Goal: Information Seeking & Learning: Learn about a topic

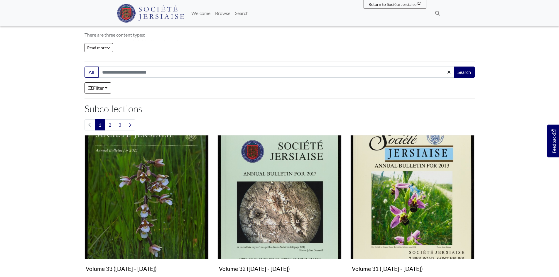
scroll to position [88, 0]
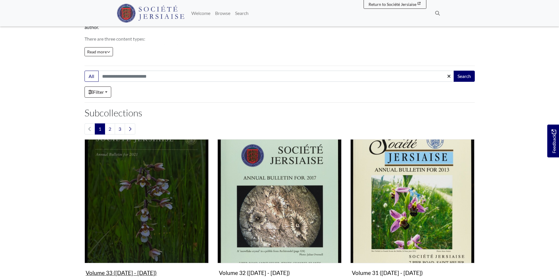
click at [178, 222] on img "Subcollection" at bounding box center [147, 201] width 124 height 124
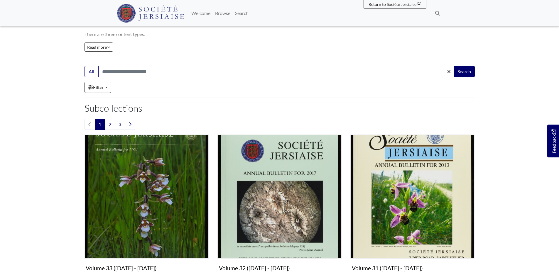
scroll to position [176, 0]
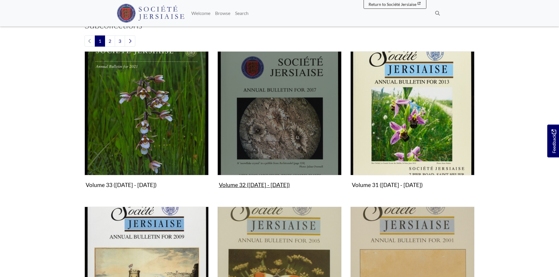
click at [276, 136] on img "Subcollection" at bounding box center [279, 113] width 124 height 124
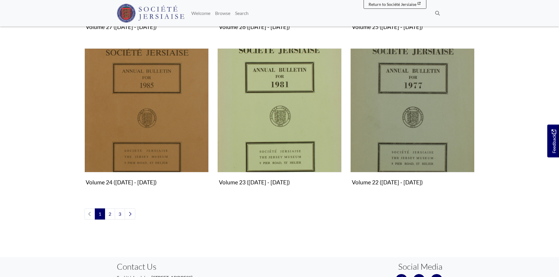
scroll to position [705, 0]
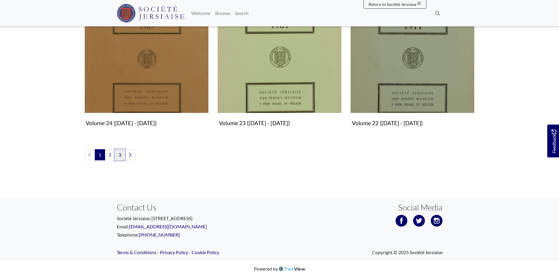
click at [124, 154] on link "3" at bounding box center [120, 154] width 10 height 11
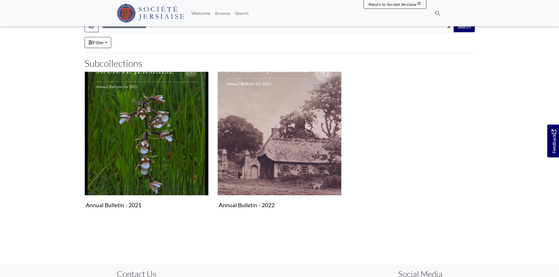
scroll to position [59, 0]
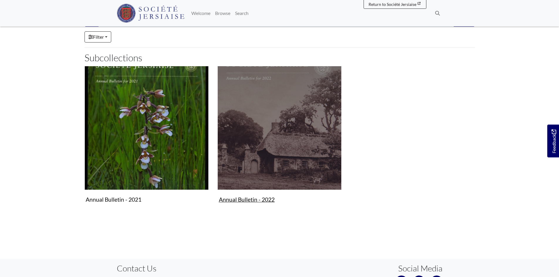
click at [264, 158] on img "Subcollection" at bounding box center [279, 128] width 124 height 124
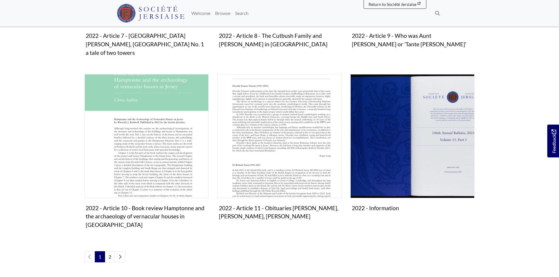
scroll to position [616, 0]
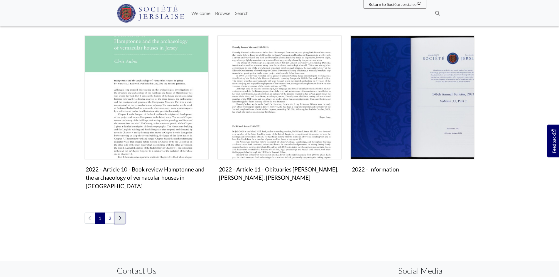
click at [119, 216] on icon "Next page" at bounding box center [120, 218] width 3 height 5
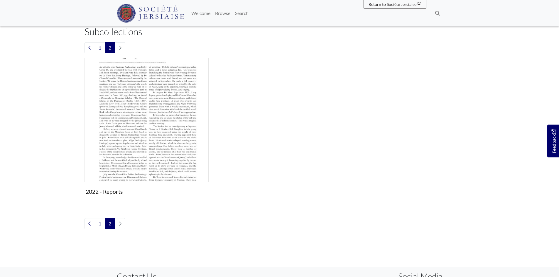
scroll to position [88, 0]
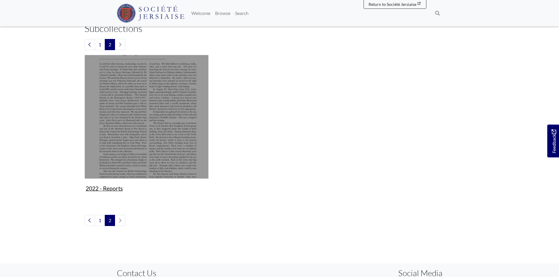
click at [155, 134] on img "Subcollection" at bounding box center [147, 117] width 124 height 124
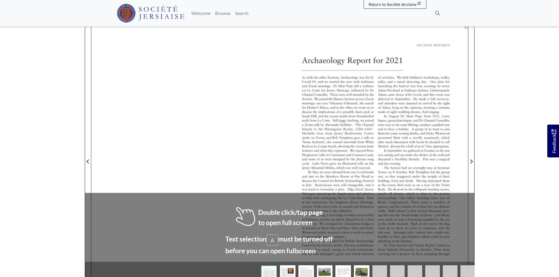
scroll to position [29, 0]
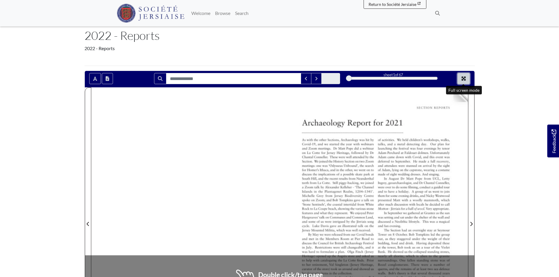
click at [462, 76] on button "Full screen mode" at bounding box center [464, 78] width 12 height 11
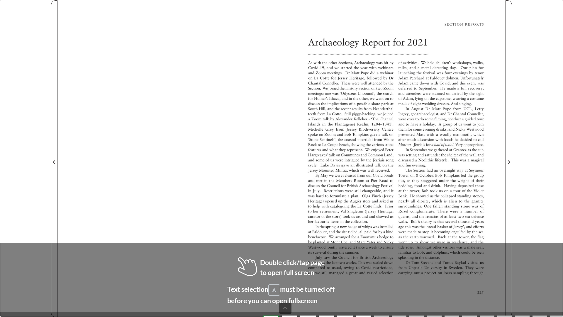
click at [505, 151] on div at bounding box center [394, 158] width 224 height 317
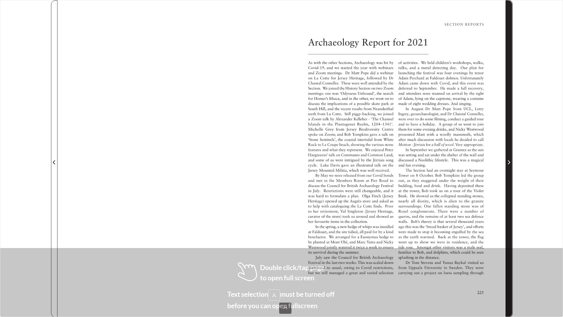
click at [507, 150] on span "Next Page" at bounding box center [509, 159] width 6 height 316
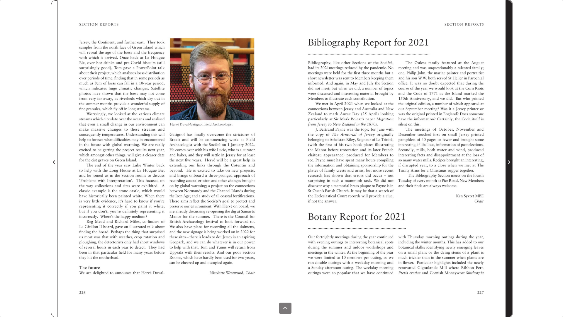
click at [507, 150] on span "Next Page" at bounding box center [509, 159] width 6 height 316
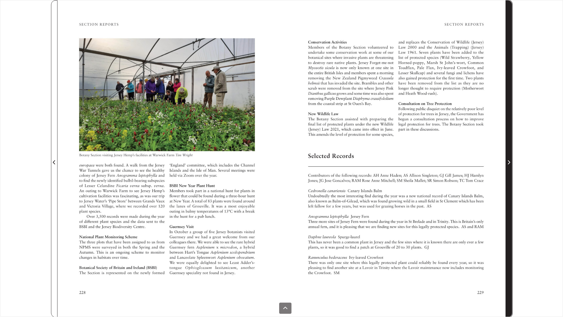
click at [507, 150] on span "Next Page" at bounding box center [509, 159] width 6 height 316
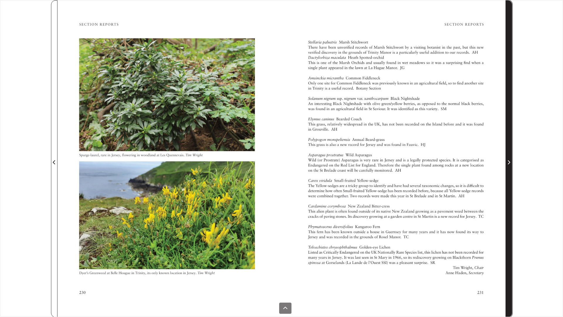
click at [507, 150] on span "Next Page" at bounding box center [509, 159] width 6 height 316
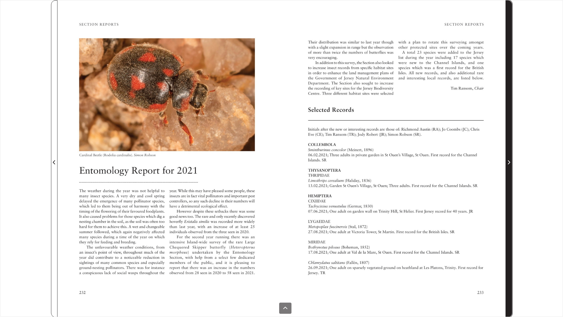
click at [507, 150] on span "Next Page" at bounding box center [509, 159] width 6 height 316
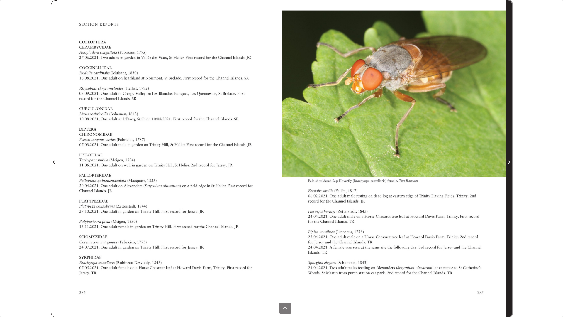
click at [507, 150] on span "Next Page" at bounding box center [509, 159] width 6 height 316
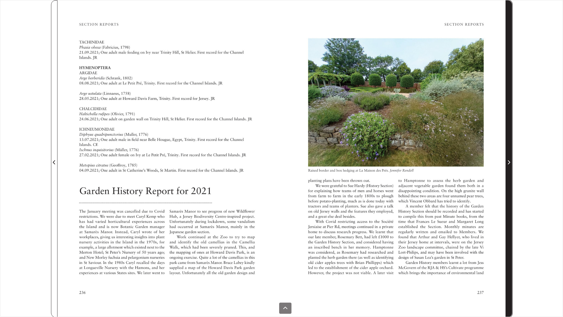
click at [507, 150] on span "Next Page" at bounding box center [509, 159] width 6 height 316
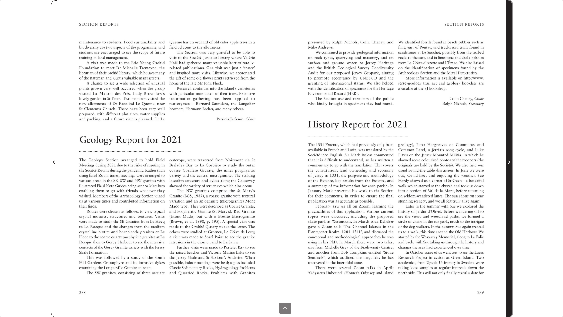
click at [508, 141] on span "Next Page" at bounding box center [509, 159] width 6 height 316
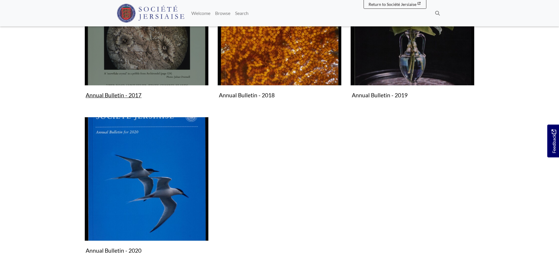
scroll to position [176, 0]
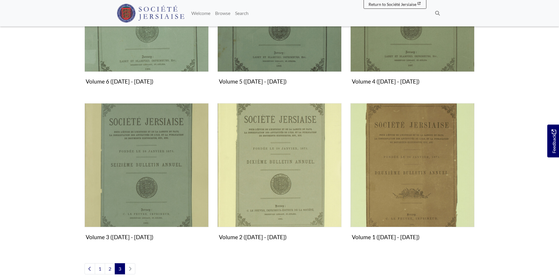
scroll to position [432, 0]
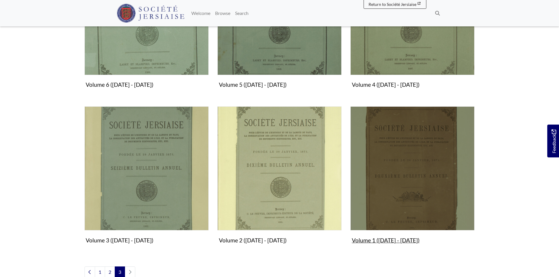
click at [410, 194] on img "Subcollection" at bounding box center [412, 169] width 124 height 124
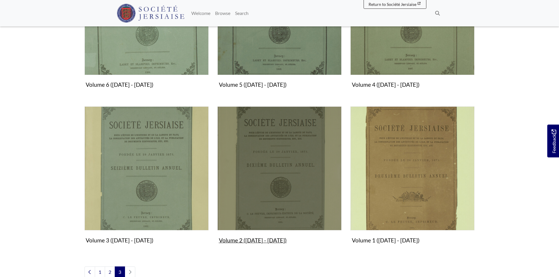
click at [288, 153] on img "Subcollection" at bounding box center [279, 169] width 124 height 124
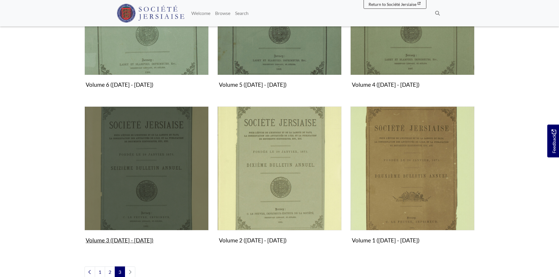
click at [139, 173] on img "Subcollection" at bounding box center [147, 169] width 124 height 124
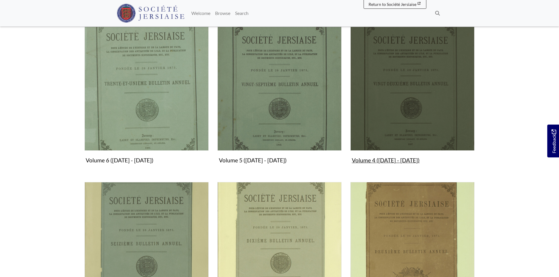
scroll to position [344, 0]
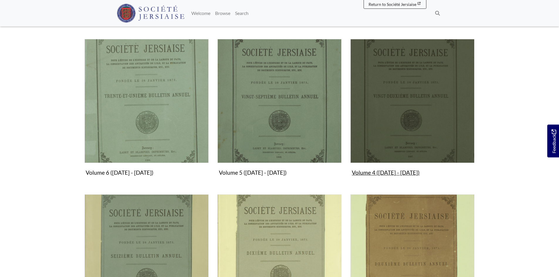
click at [396, 126] on img "Subcollection" at bounding box center [412, 101] width 124 height 124
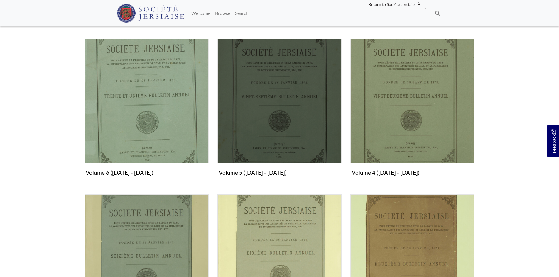
click at [273, 120] on img "Subcollection" at bounding box center [279, 101] width 124 height 124
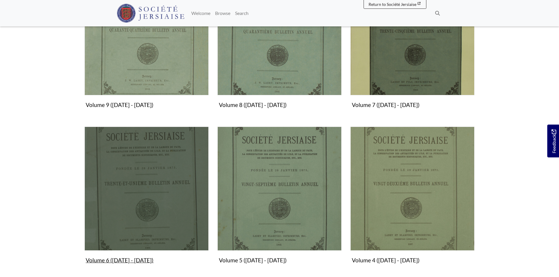
scroll to position [256, 0]
click at [167, 165] on img "Subcollection" at bounding box center [147, 189] width 124 height 124
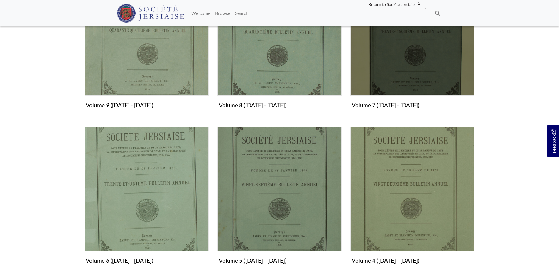
click at [459, 28] on img "Subcollection" at bounding box center [412, 34] width 124 height 124
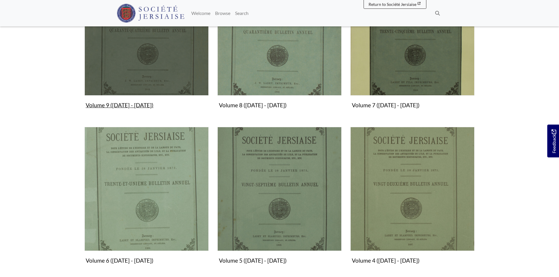
click at [168, 77] on img "Subcollection" at bounding box center [147, 34] width 124 height 124
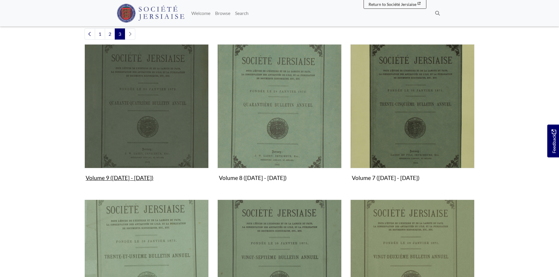
scroll to position [139, 0]
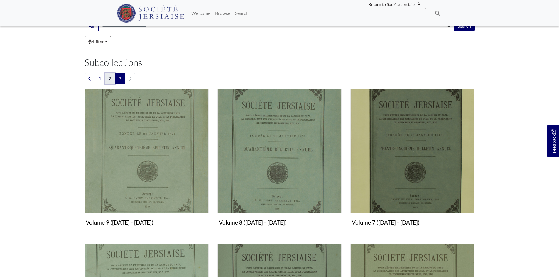
click at [111, 80] on link "2" at bounding box center [110, 78] width 10 height 11
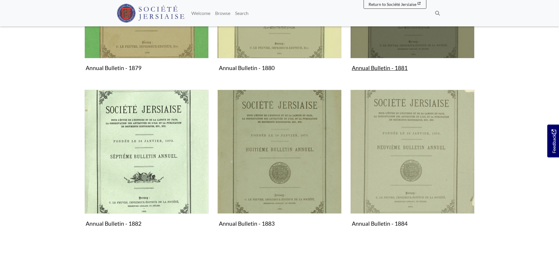
scroll to position [382, 0]
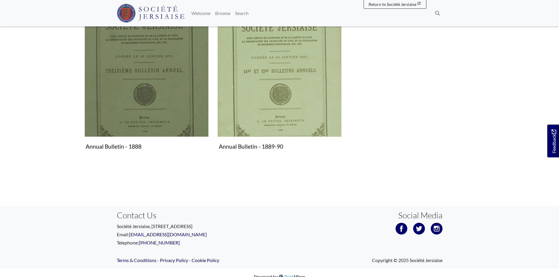
scroll to position [306, 0]
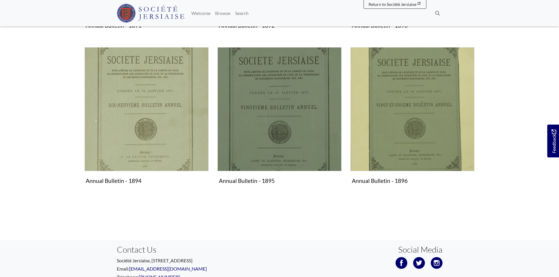
scroll to position [264, 0]
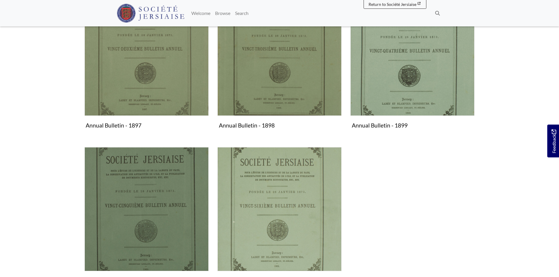
scroll to position [176, 0]
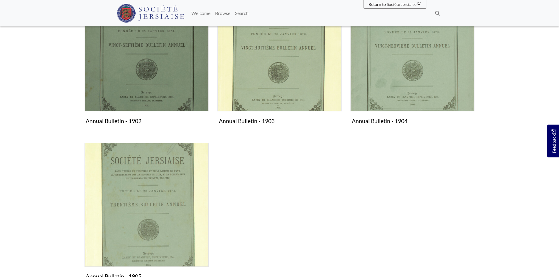
scroll to position [176, 0]
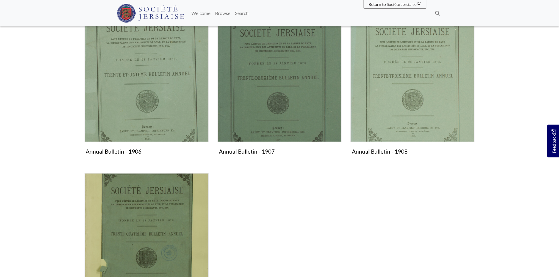
scroll to position [176, 0]
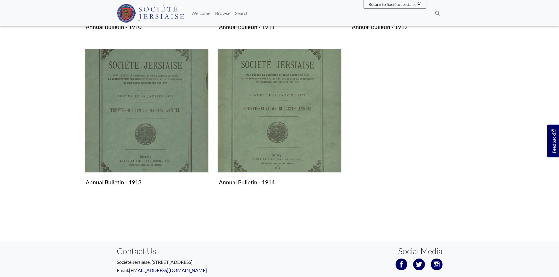
scroll to position [264, 0]
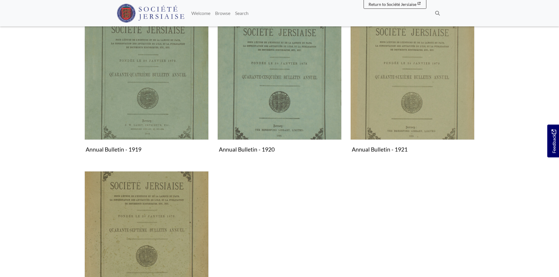
scroll to position [176, 0]
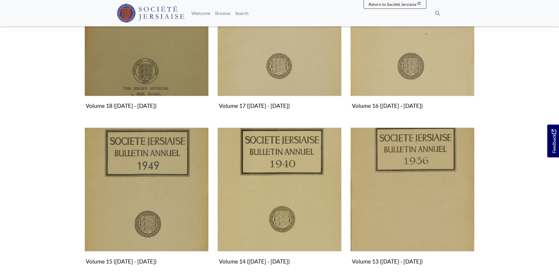
scroll to position [616, 0]
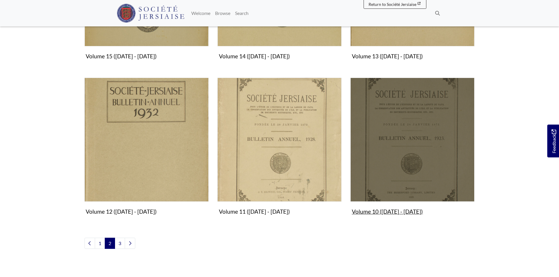
click at [412, 160] on img "Subcollection" at bounding box center [412, 140] width 124 height 124
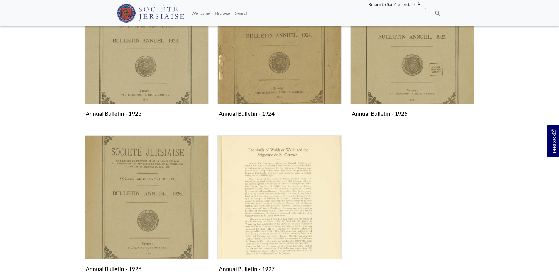
scroll to position [176, 0]
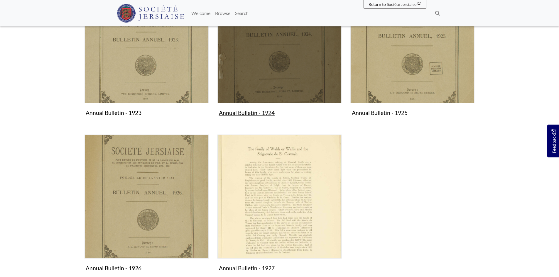
click at [278, 74] on img "Subcollection" at bounding box center [279, 41] width 124 height 124
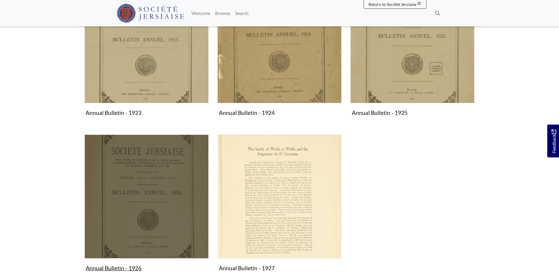
click at [148, 159] on img "Subcollection" at bounding box center [147, 197] width 124 height 124
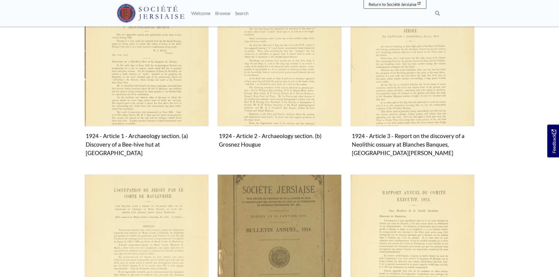
scroll to position [117, 0]
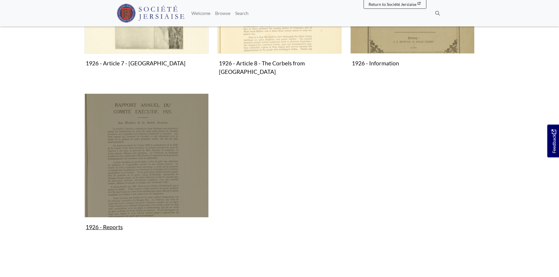
scroll to position [470, 0]
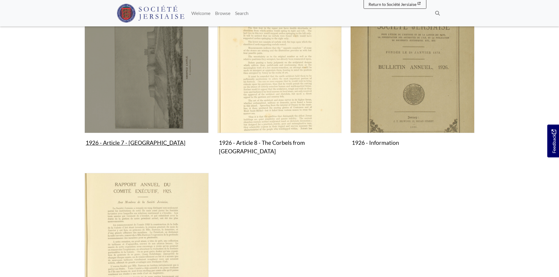
click at [161, 118] on img "Subcollection" at bounding box center [147, 71] width 124 height 124
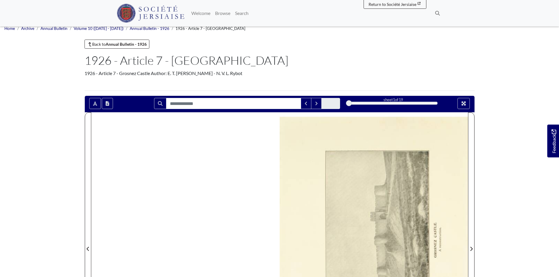
scroll to position [59, 0]
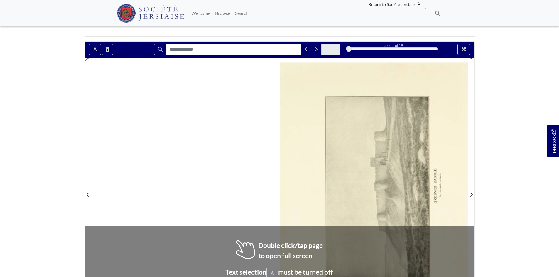
click at [475, 168] on div "sheet 1 of 19 1 *" at bounding box center [280, 191] width 390 height 300
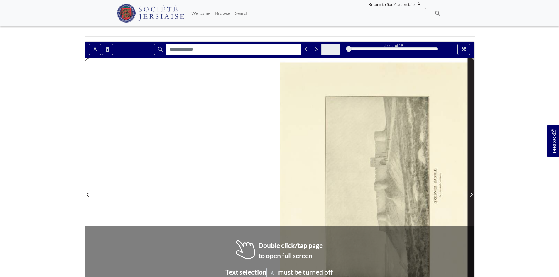
click at [472, 168] on span "Next Page" at bounding box center [471, 191] width 6 height 266
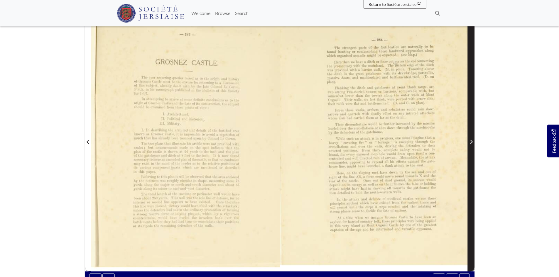
scroll to position [117, 0]
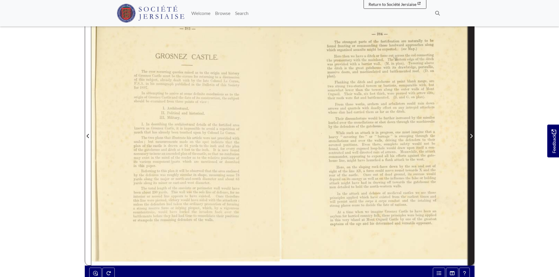
click at [472, 168] on span "Next Page" at bounding box center [471, 133] width 6 height 266
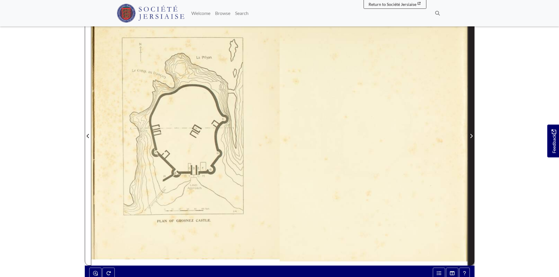
click at [472, 168] on span "Next Page" at bounding box center [471, 133] width 6 height 266
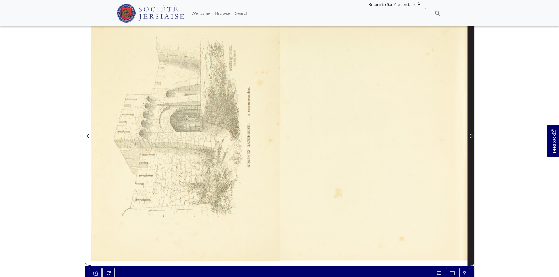
click at [472, 168] on span "Next Page" at bounding box center [471, 133] width 6 height 266
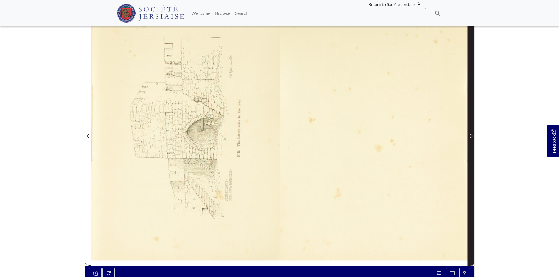
click at [472, 168] on span "Next Page" at bounding box center [471, 133] width 6 height 266
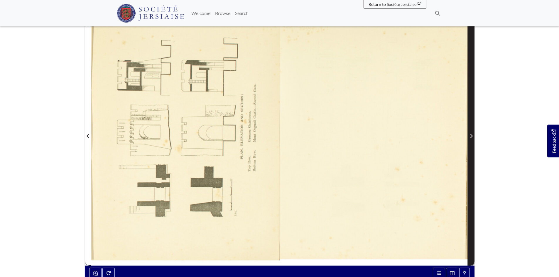
click at [472, 168] on span "Next Page" at bounding box center [471, 133] width 6 height 266
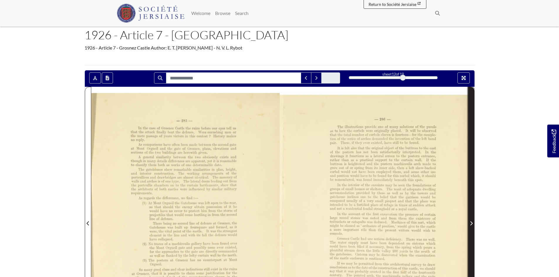
scroll to position [29, 0]
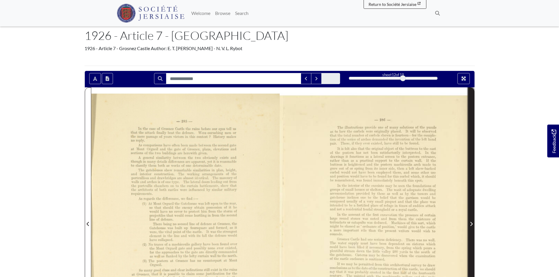
click at [472, 168] on span "Next Page" at bounding box center [471, 221] width 6 height 266
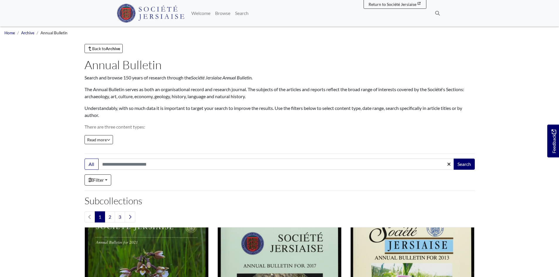
scroll to position [147, 0]
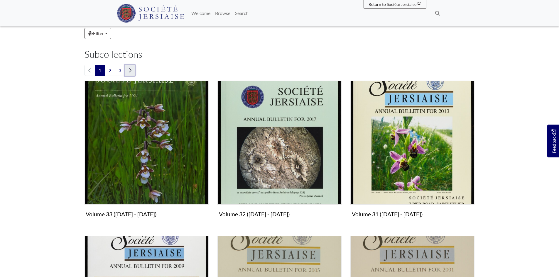
click at [131, 72] on icon "Next page" at bounding box center [130, 70] width 3 height 5
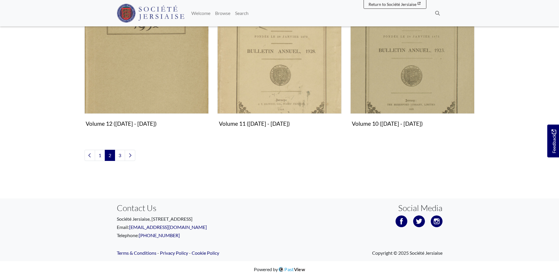
scroll to position [705, 0]
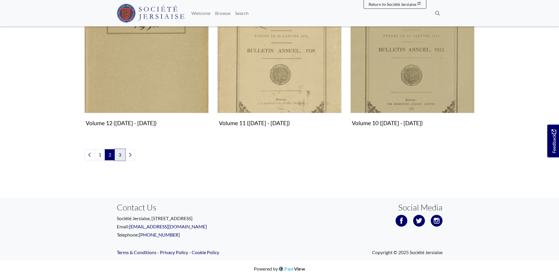
click at [122, 153] on link "3" at bounding box center [120, 154] width 10 height 11
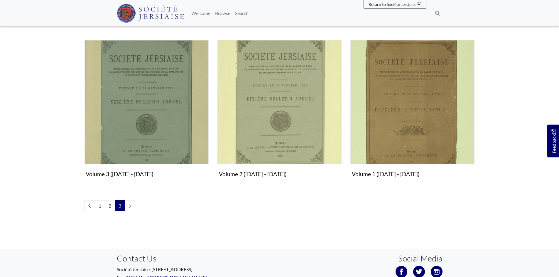
scroll to position [499, 0]
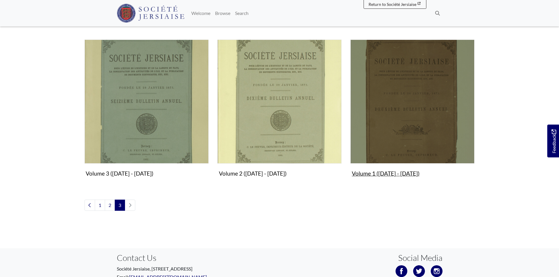
click at [386, 154] on img "Subcollection" at bounding box center [412, 102] width 124 height 124
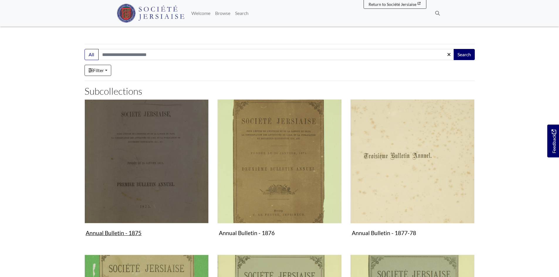
scroll to position [147, 0]
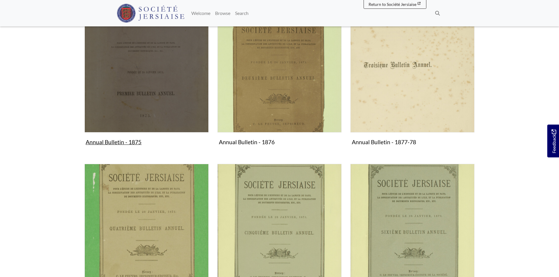
click at [146, 126] on img "Subcollection" at bounding box center [147, 71] width 124 height 124
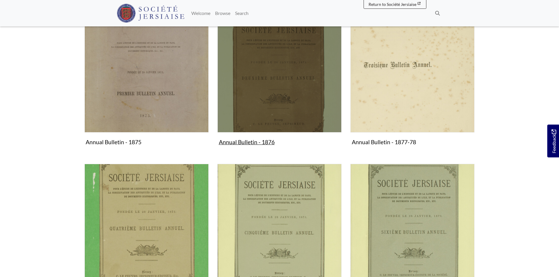
click at [243, 89] on img "Subcollection" at bounding box center [279, 71] width 124 height 124
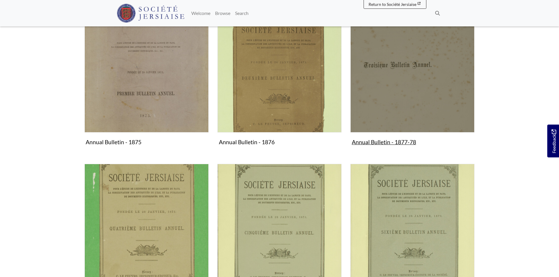
click at [396, 109] on img "Subcollection" at bounding box center [412, 71] width 124 height 124
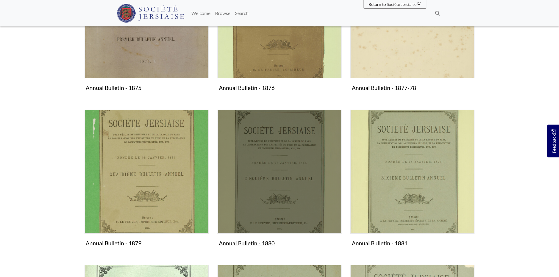
scroll to position [264, 0]
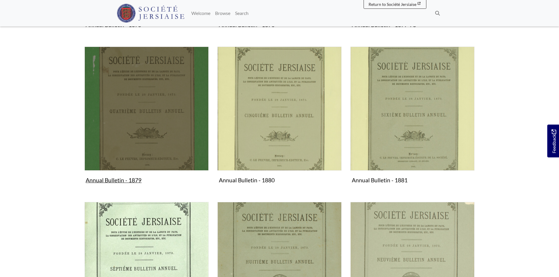
click at [147, 153] on img "Subcollection" at bounding box center [147, 109] width 124 height 124
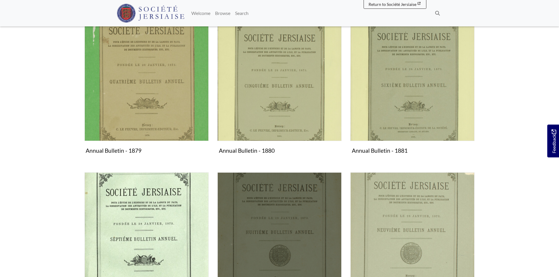
scroll to position [293, 0]
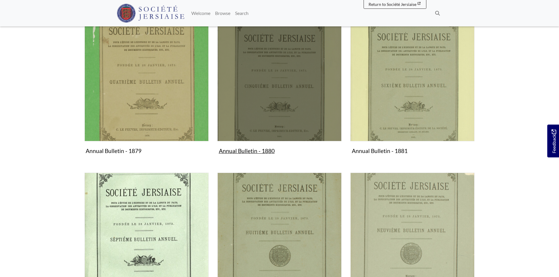
click at [242, 122] on img "Subcollection" at bounding box center [279, 79] width 124 height 124
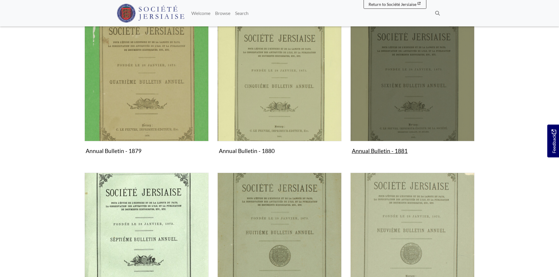
click at [395, 115] on img "Subcollection" at bounding box center [412, 79] width 124 height 124
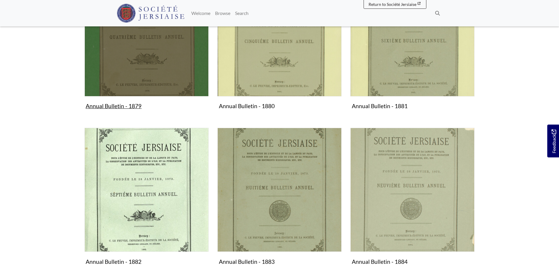
scroll to position [440, 0]
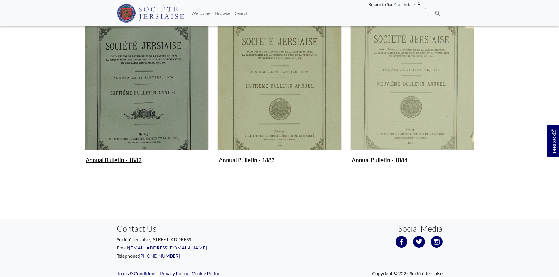
click at [127, 146] on img "Subcollection" at bounding box center [147, 88] width 124 height 124
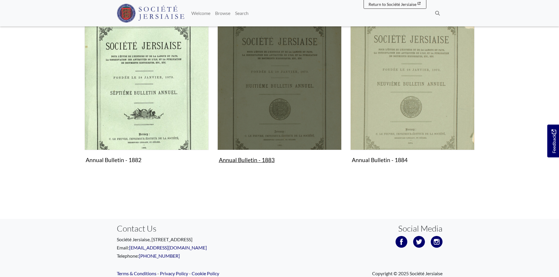
click at [313, 101] on img "Subcollection" at bounding box center [279, 88] width 124 height 124
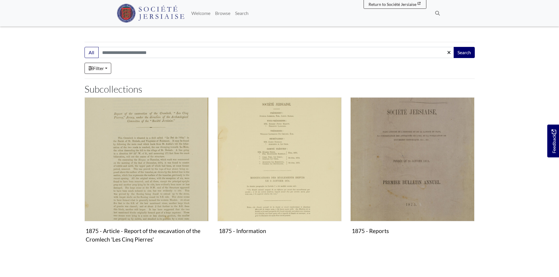
scroll to position [29, 0]
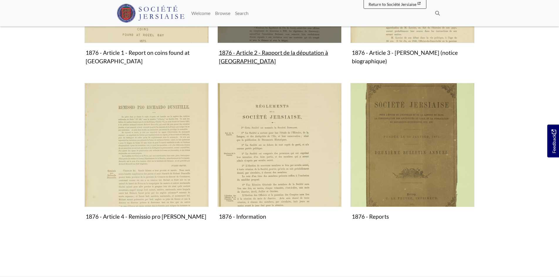
scroll to position [235, 0]
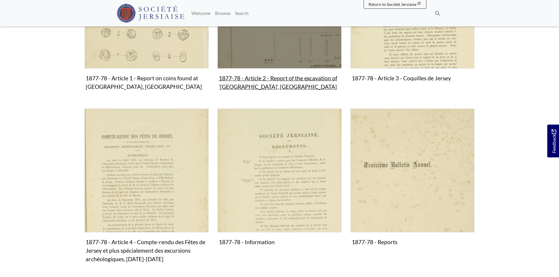
scroll to position [235, 0]
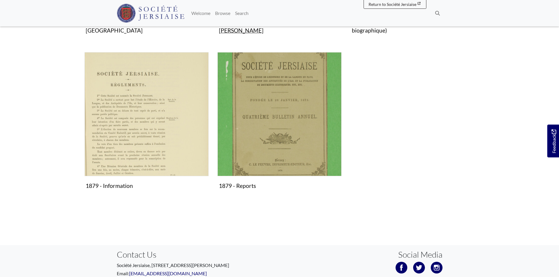
scroll to position [264, 0]
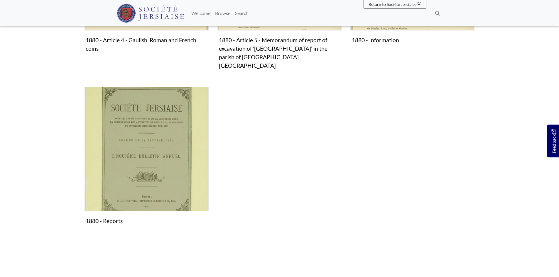
scroll to position [411, 0]
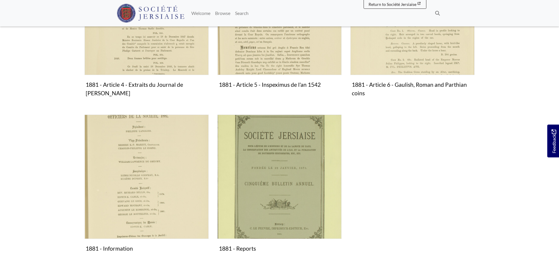
scroll to position [440, 0]
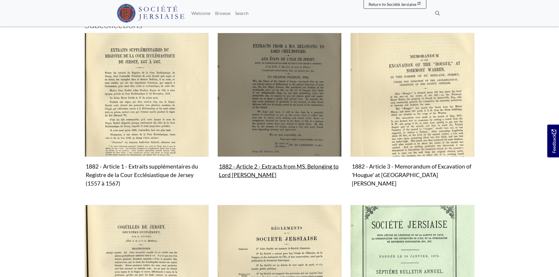
scroll to position [117, 0]
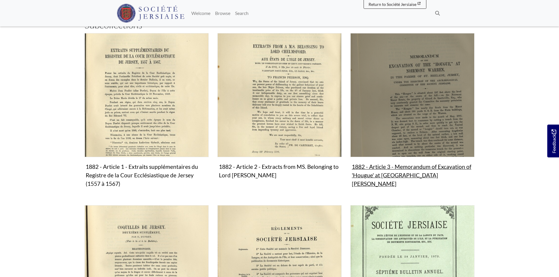
click at [398, 137] on img "Subcollection" at bounding box center [412, 95] width 124 height 124
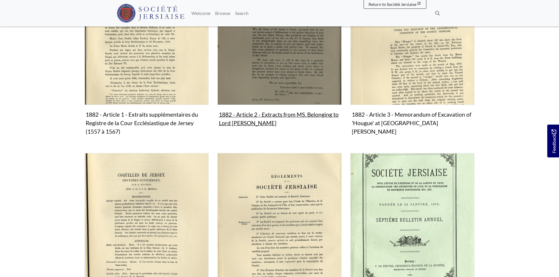
scroll to position [176, 0]
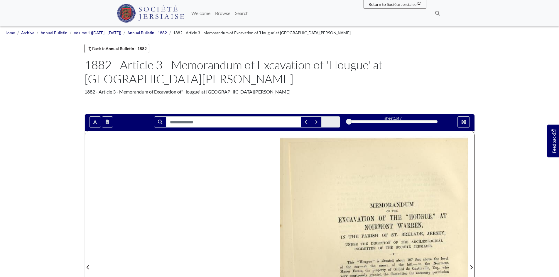
scroll to position [117, 0]
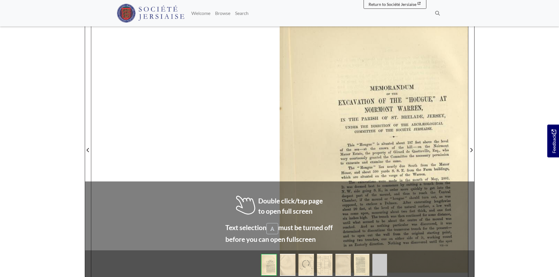
click at [420, 125] on div at bounding box center [374, 146] width 188 height 266
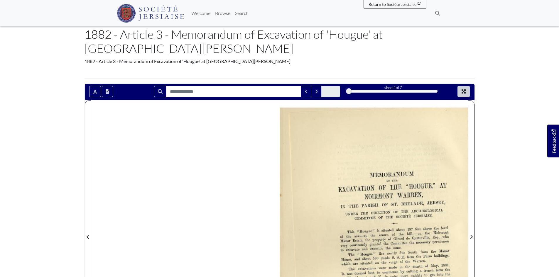
scroll to position [29, 0]
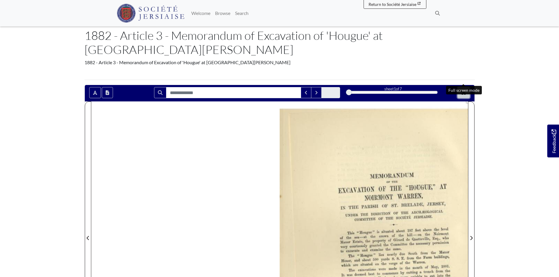
click at [462, 91] on icon "Full screen mode" at bounding box center [464, 93] width 4 height 4
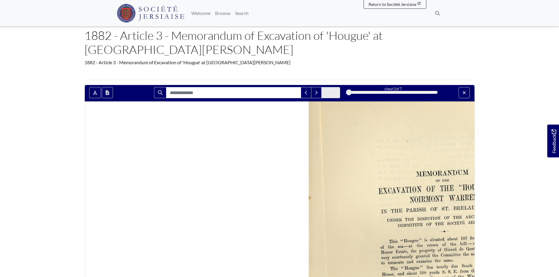
scroll to position [0, 0]
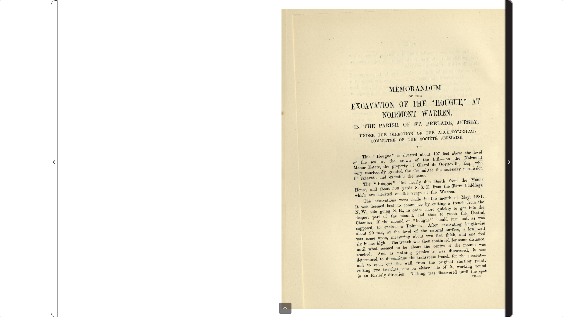
click at [511, 159] on span "Next Page" at bounding box center [509, 162] width 6 height 7
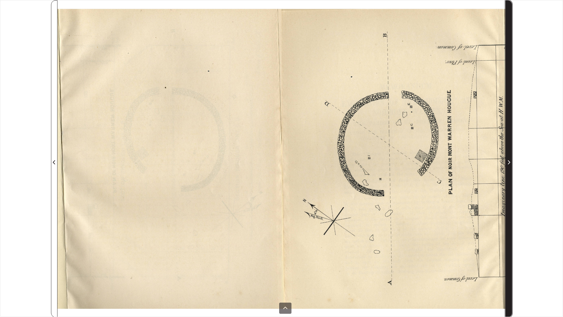
click at [511, 159] on span "Next Page" at bounding box center [509, 162] width 6 height 7
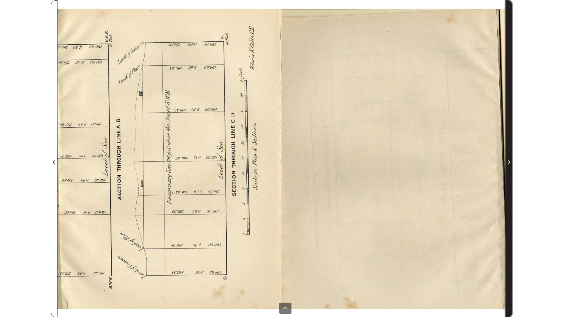
click at [511, 159] on span "Next Page" at bounding box center [509, 162] width 6 height 7
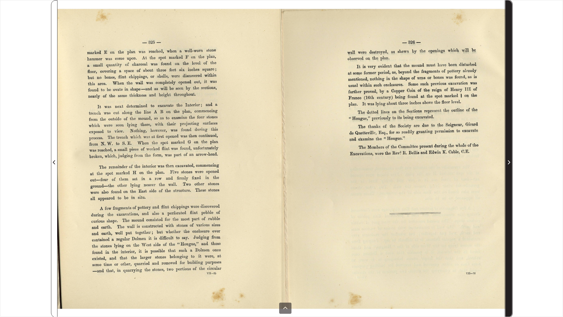
click at [511, 159] on span "Next Page" at bounding box center [509, 162] width 6 height 7
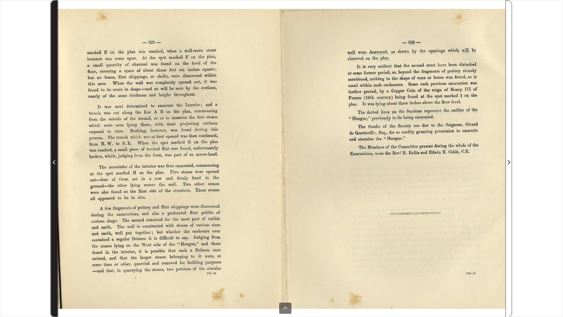
click at [55, 166] on span "Previous Page" at bounding box center [54, 159] width 6 height 316
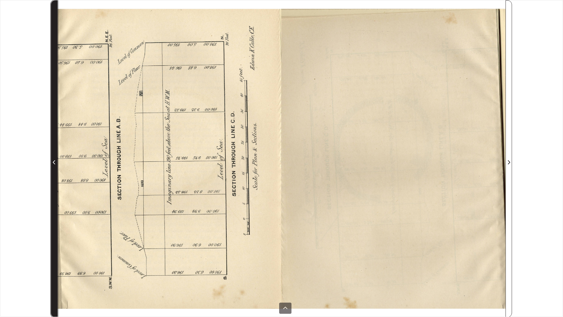
click at [55, 166] on span "Previous Page" at bounding box center [54, 159] width 6 height 316
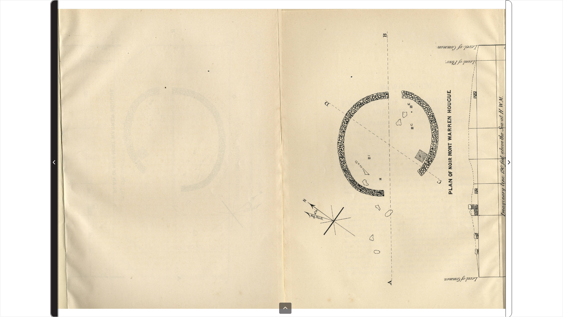
click at [55, 166] on span "Previous Page" at bounding box center [54, 159] width 6 height 316
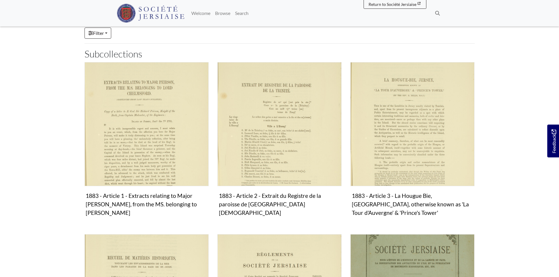
scroll to position [88, 0]
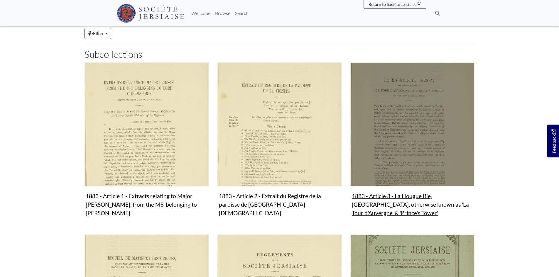
click at [389, 163] on img "Subcollection" at bounding box center [412, 125] width 124 height 124
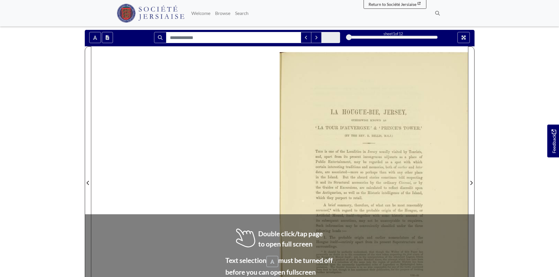
scroll to position [88, 0]
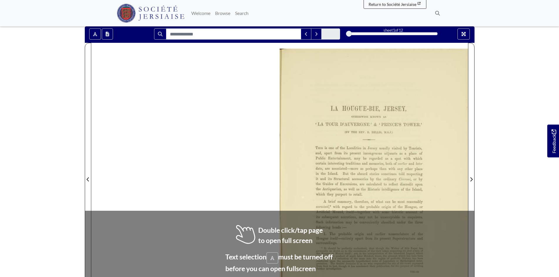
click at [389, 163] on div at bounding box center [374, 176] width 188 height 266
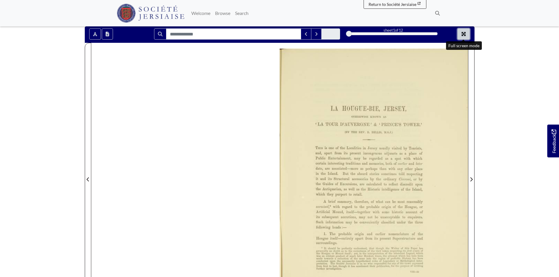
click at [464, 33] on icon "Full screen mode" at bounding box center [464, 34] width 4 height 4
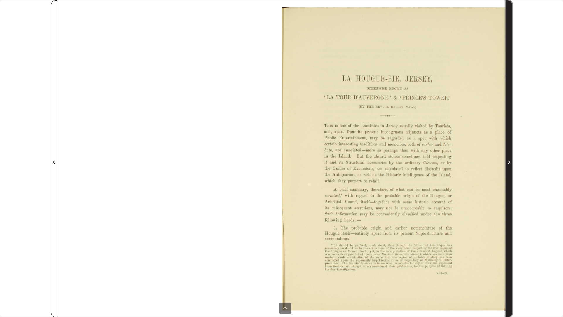
click at [509, 160] on span "Next Page" at bounding box center [509, 162] width 6 height 7
